Goal: Task Accomplishment & Management: Use online tool/utility

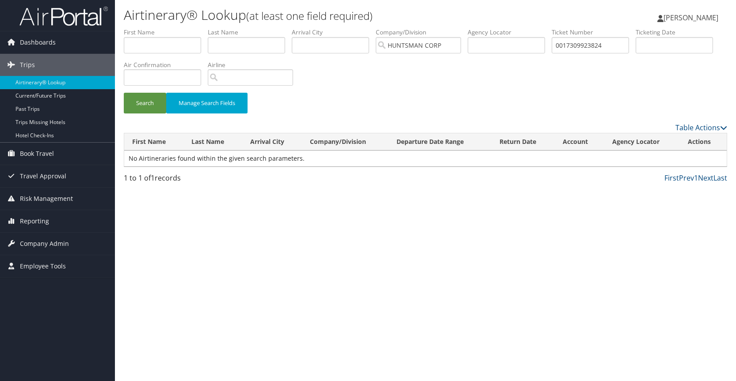
drag, startPoint x: 164, startPoint y: 226, endPoint x: 173, endPoint y: 224, distance: 9.1
click at [167, 226] on div "Airtinerary® Lookup (at least one field required) Amy Miller Amy Miller My Sett…" at bounding box center [425, 190] width 621 height 381
drag, startPoint x: 611, startPoint y: 44, endPoint x: 561, endPoint y: 48, distance: 50.1
click at [561, 48] on input "0017309923824" at bounding box center [589, 45] width 77 height 16
click at [574, 42] on input "text" at bounding box center [589, 45] width 77 height 16
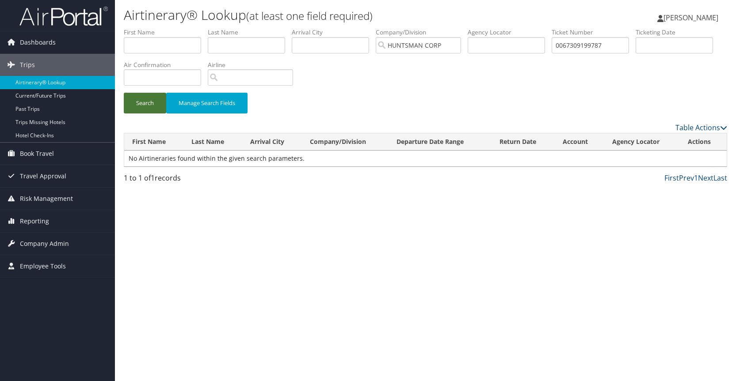
click at [145, 100] on button "Search" at bounding box center [145, 103] width 42 height 21
click at [616, 47] on input "0067309199787" at bounding box center [589, 45] width 77 height 16
type input "0"
type input "0067309199878"
click at [142, 99] on button "Search" at bounding box center [145, 103] width 42 height 21
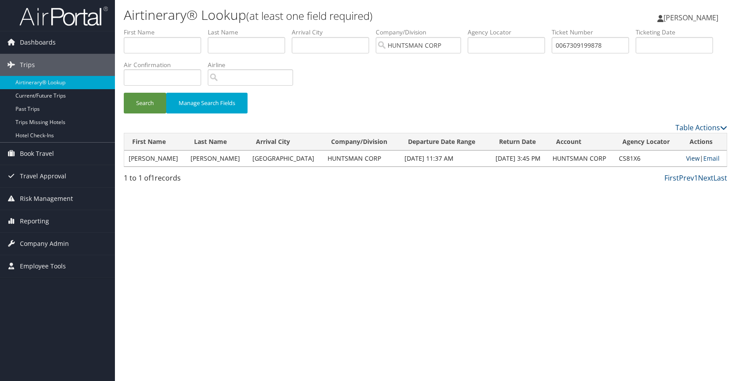
click at [690, 159] on link "View" at bounding box center [693, 158] width 14 height 8
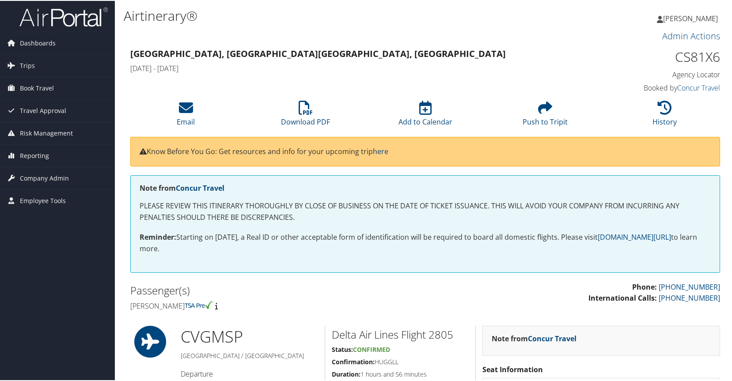
scroll to position [59, 0]
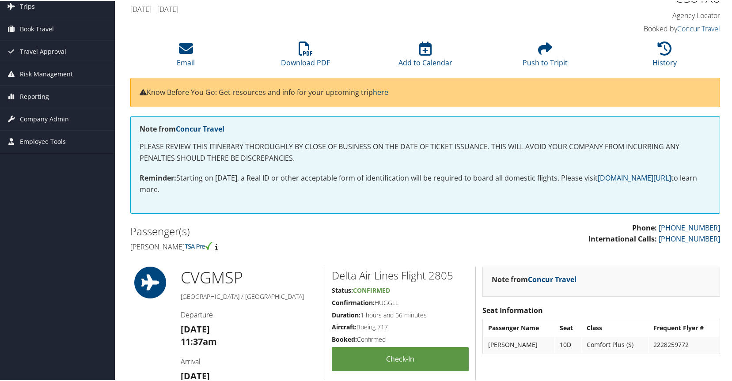
drag, startPoint x: 0, startPoint y: 0, endPoint x: 732, endPoint y: 96, distance: 738.1
click at [732, 130] on html "Menu Dashboards ► AirPortal 360™ (Manager) AirPortal 360™ (Agent) My Travel Das…" at bounding box center [368, 131] width 736 height 381
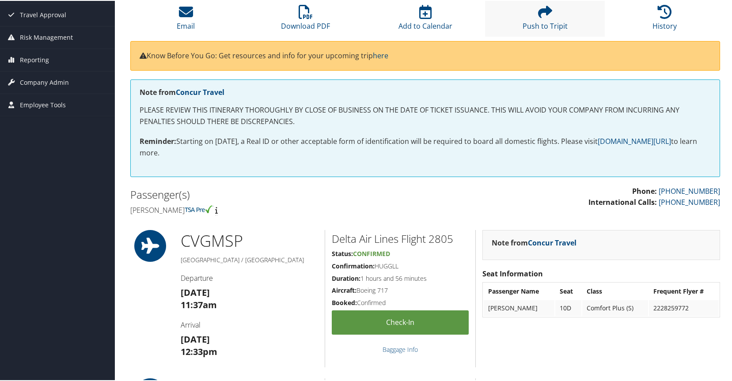
scroll to position [0, 0]
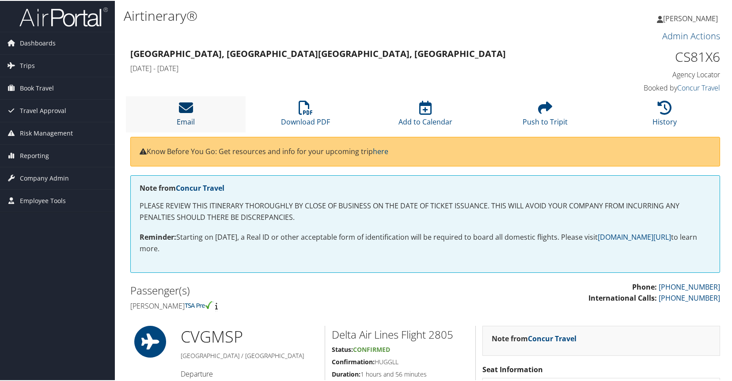
click at [187, 111] on icon at bounding box center [186, 107] width 14 height 14
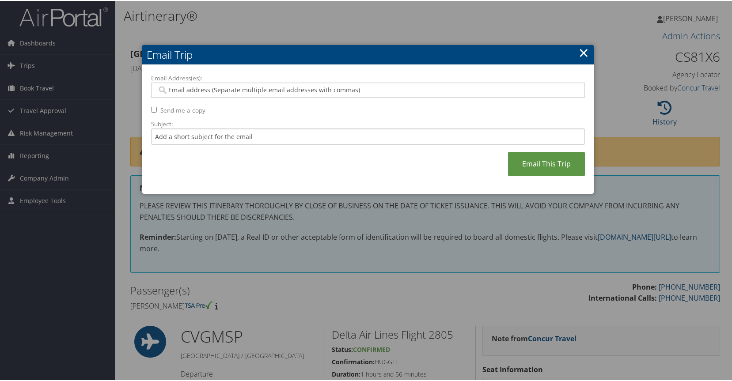
click at [175, 88] on input "Email Address(es):" at bounding box center [368, 89] width 422 height 9
click at [180, 93] on input "Email Address(es):" at bounding box center [368, 89] width 422 height 9
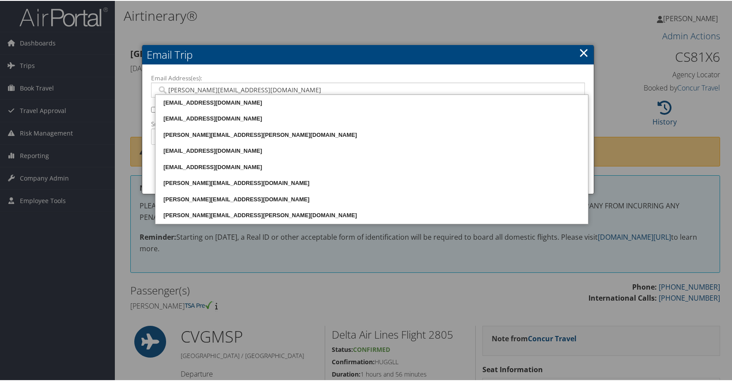
type input "[PERSON_NAME][EMAIL_ADDRESS][DOMAIN_NAME]"
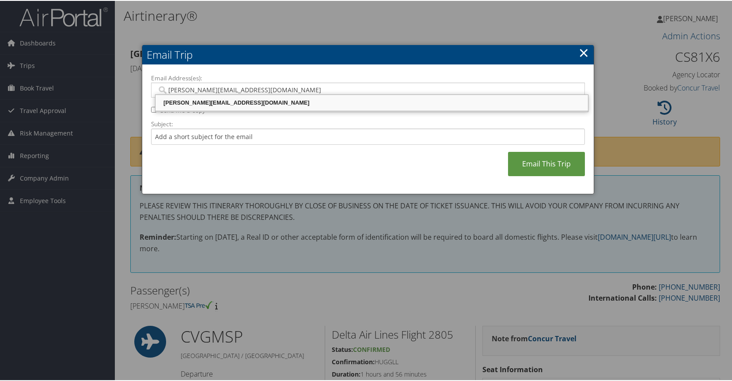
click at [258, 99] on div "[PERSON_NAME][EMAIL_ADDRESS][DOMAIN_NAME]" at bounding box center [372, 102] width 430 height 9
type input "[PERSON_NAME][EMAIL_ADDRESS][DOMAIN_NAME]"
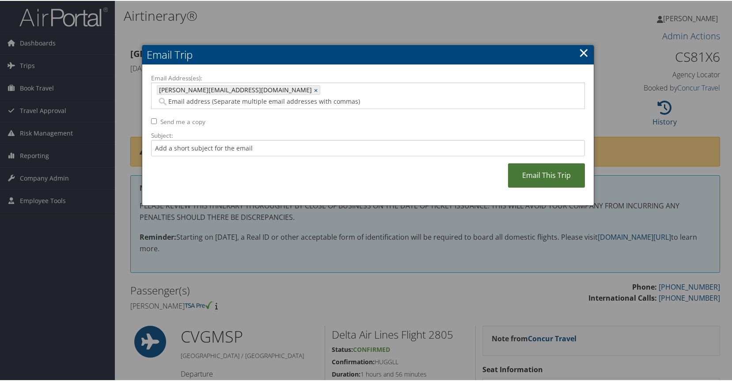
click at [558, 163] on link "Email This Trip" at bounding box center [546, 175] width 77 height 24
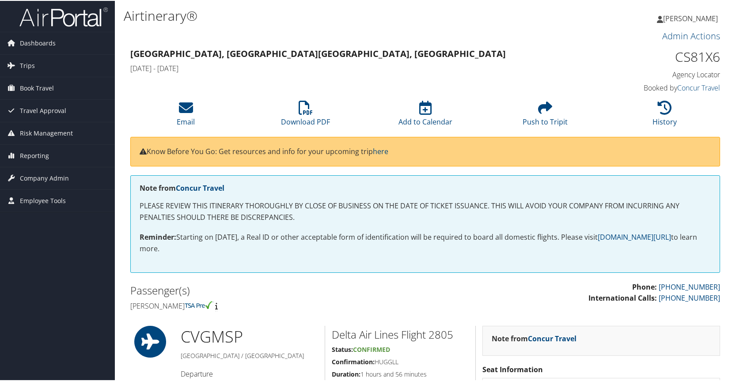
click at [380, 21] on h1 "Airtinerary®" at bounding box center [325, 15] width 402 height 19
